Goal: Ask a question

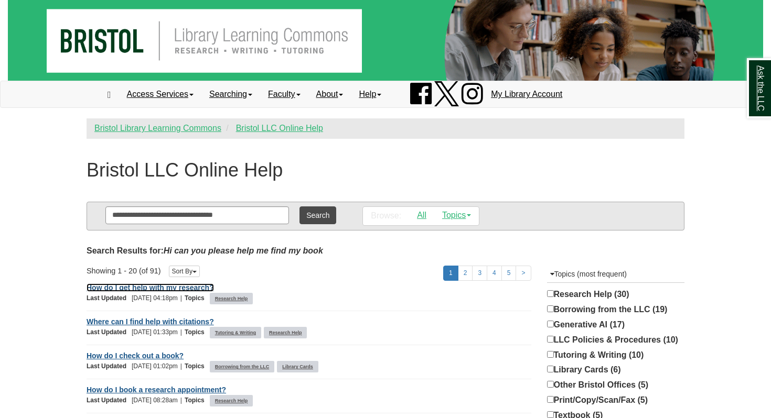
click at [191, 286] on link "How do I get help with my research?" at bounding box center [150, 288] width 127 height 8
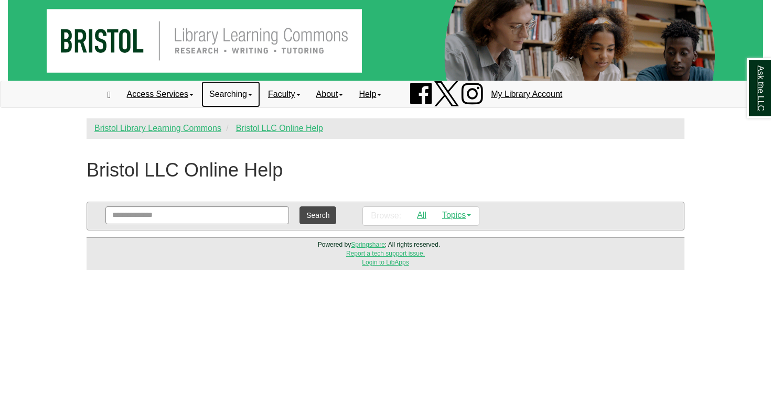
click at [230, 102] on link "Searching" at bounding box center [230, 94] width 59 height 26
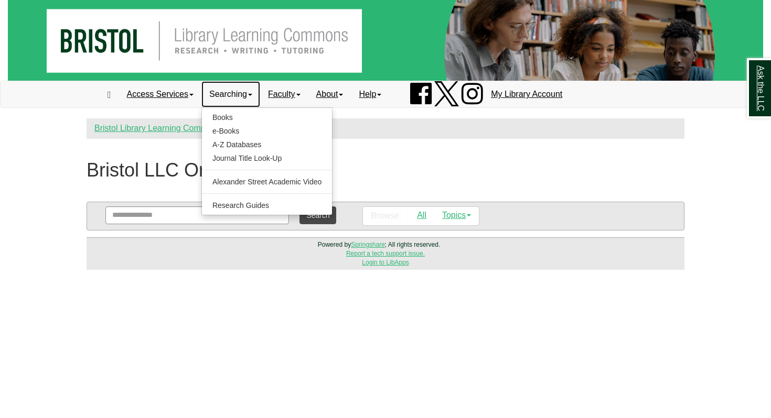
click at [230, 100] on link "Searching" at bounding box center [230, 94] width 59 height 26
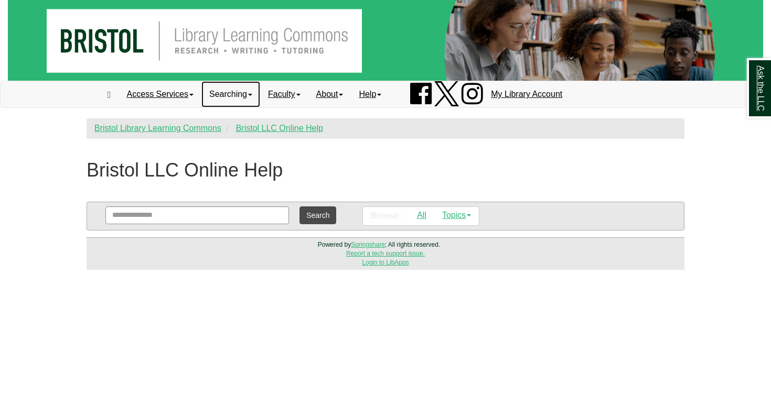
click at [231, 95] on link "Searching" at bounding box center [230, 94] width 59 height 26
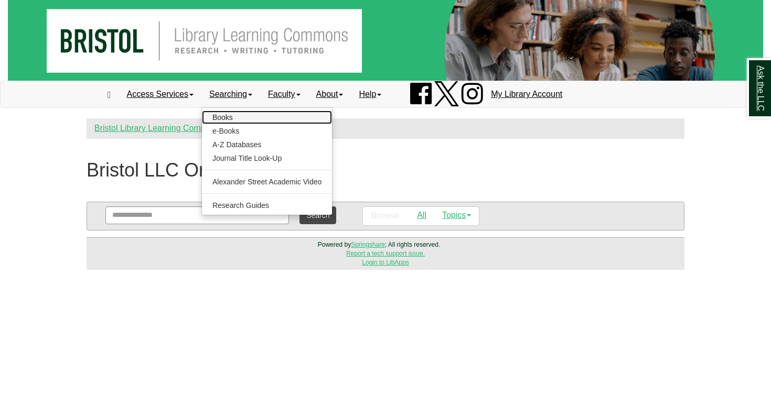
click at [310, 115] on link "Books" at bounding box center [267, 118] width 130 height 14
